Goal: Transaction & Acquisition: Purchase product/service

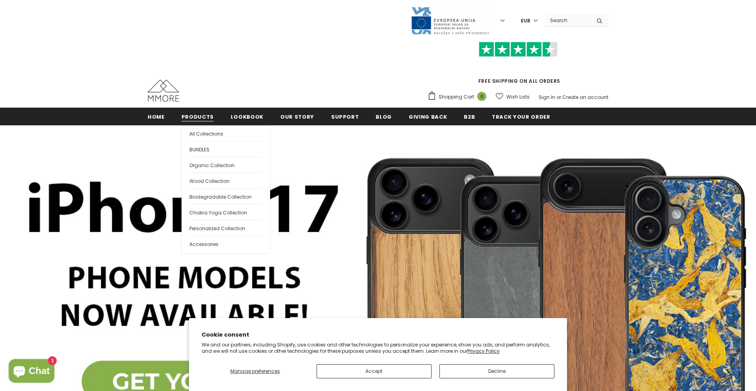
click at [194, 120] on span "Products" at bounding box center [198, 116] width 32 height 7
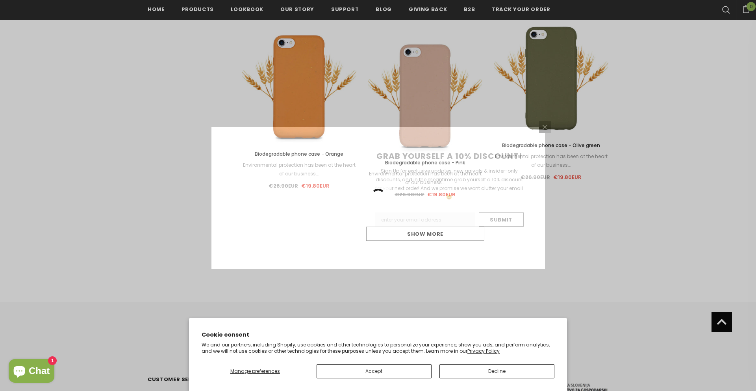
scroll to position [1567, 0]
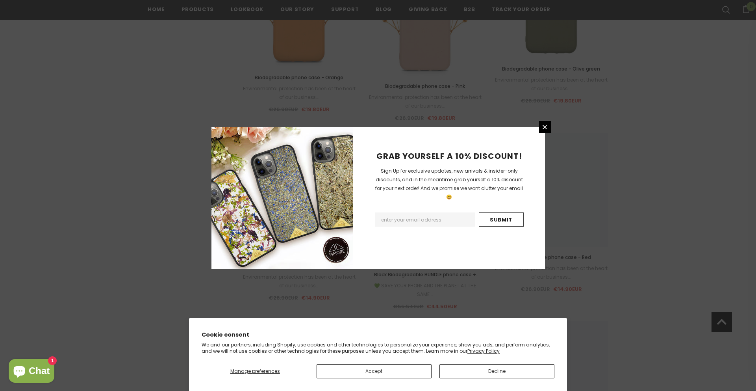
click at [549, 147] on div "GRAB YOURSELF A 10% DISCOUNT! Sign Up for exclusive updates, new arrivals & ins…" at bounding box center [378, 195] width 756 height 391
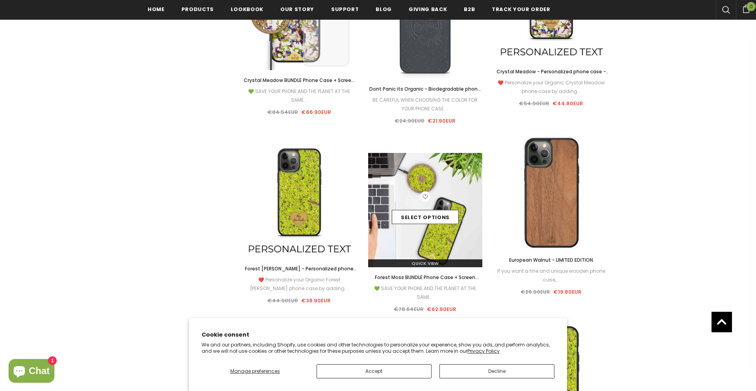
scroll to position [2506, 0]
